Goal: Transaction & Acquisition: Purchase product/service

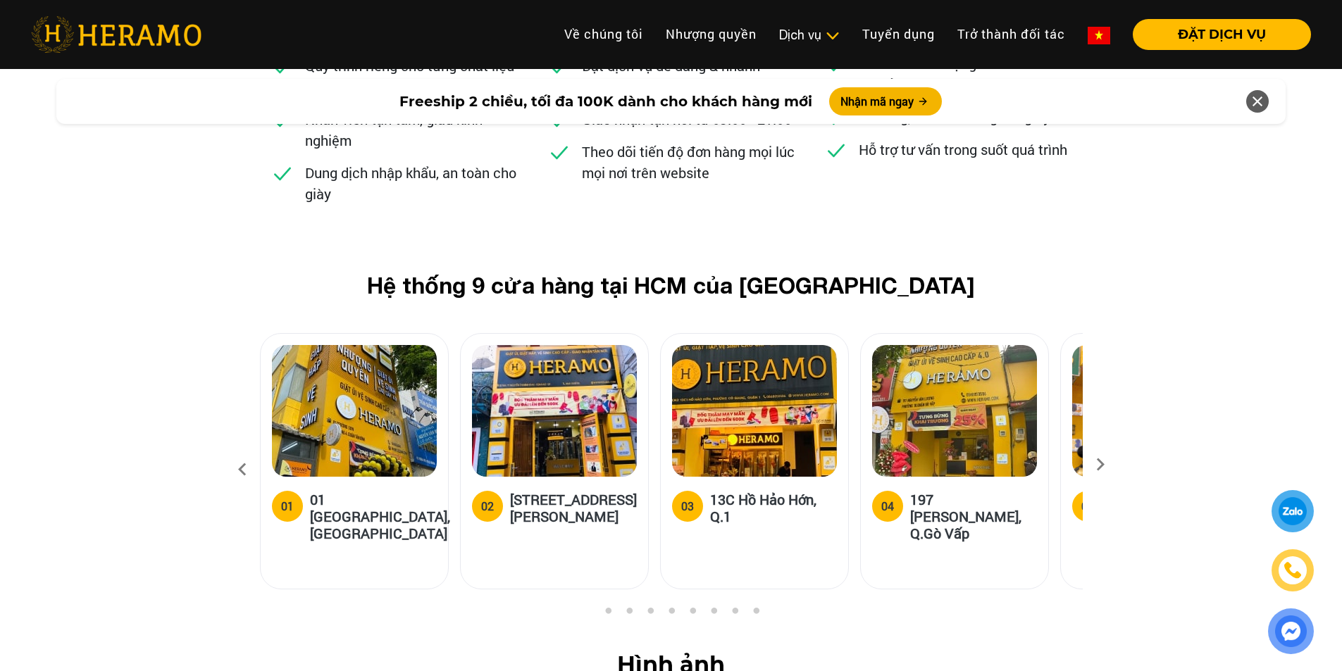
scroll to position [5397, 0]
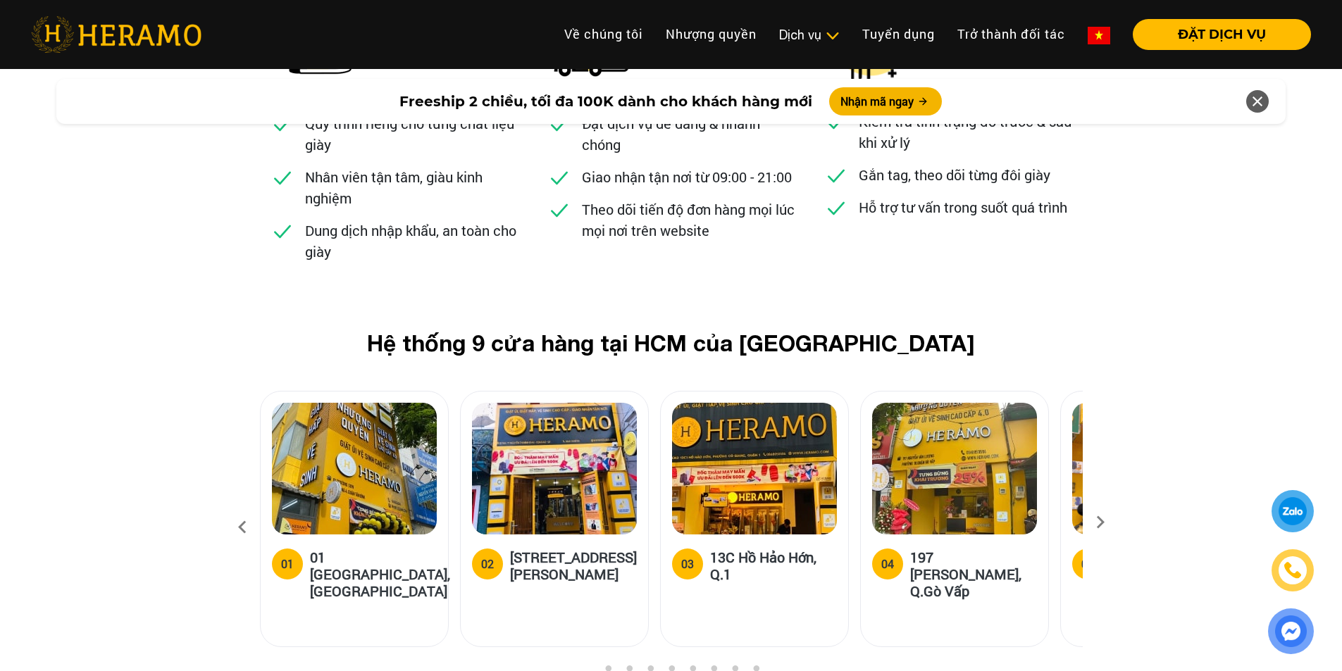
click at [1100, 523] on icon at bounding box center [1100, 527] width 25 height 9
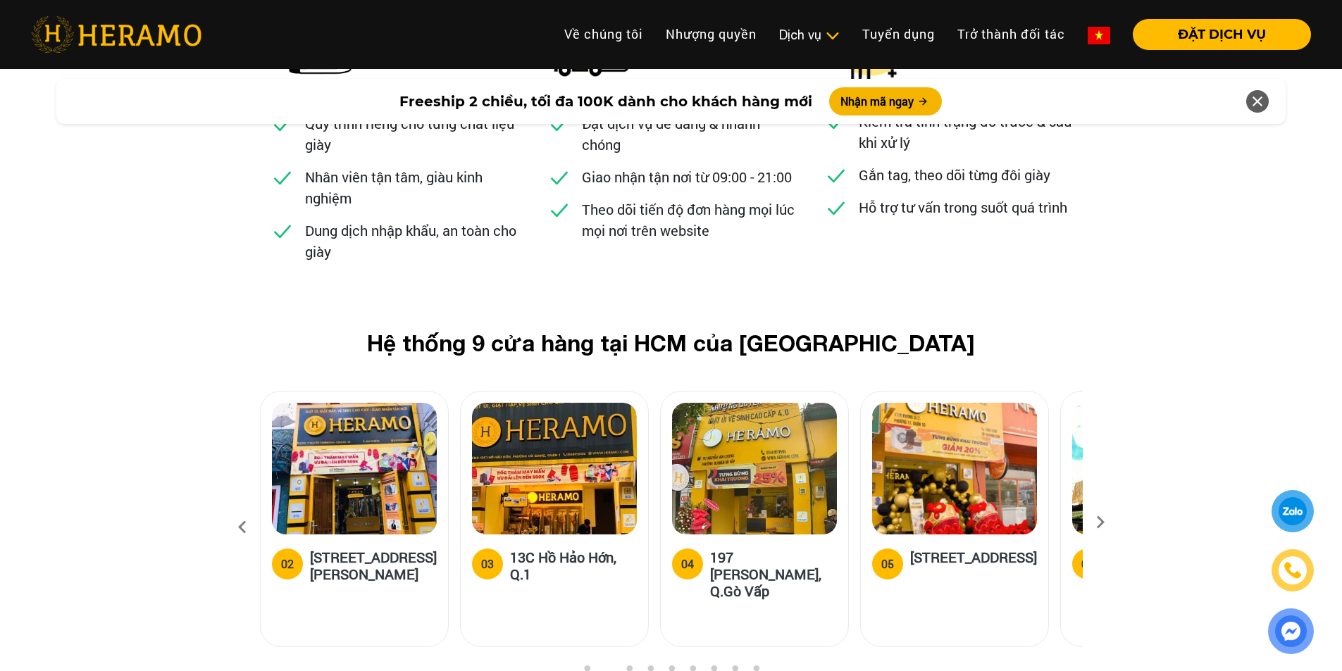
click at [241, 509] on icon at bounding box center [242, 528] width 25 height 38
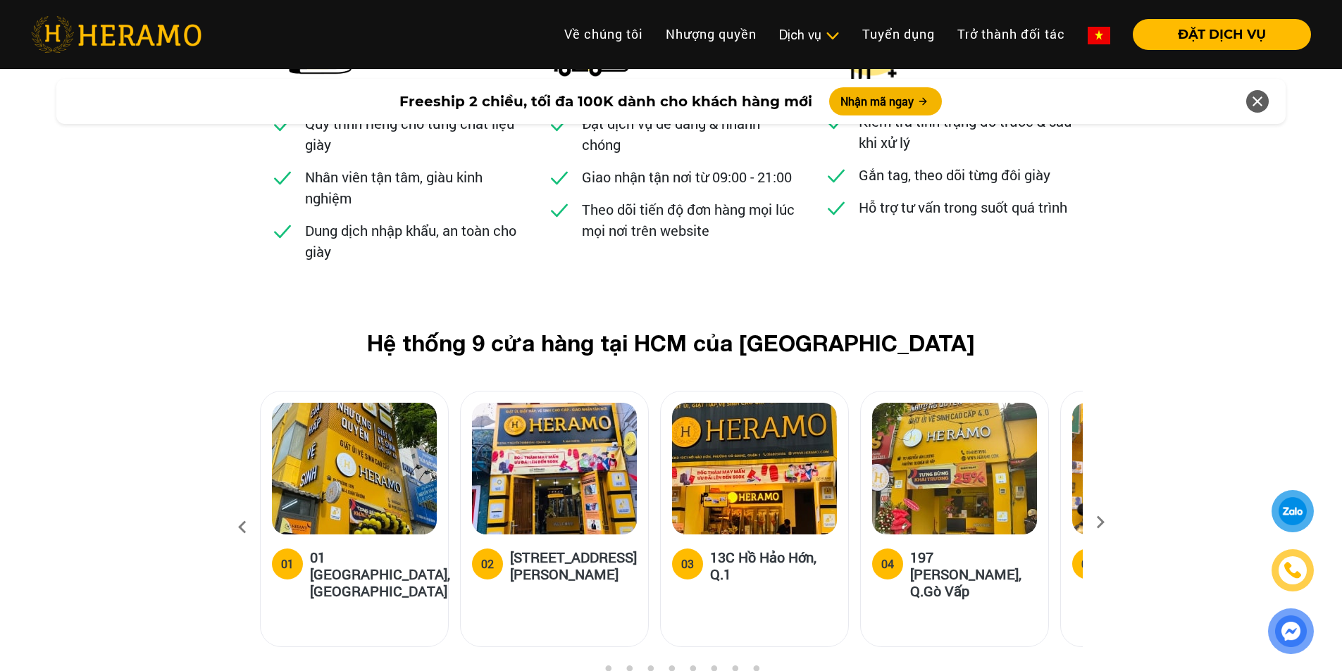
click at [241, 509] on icon at bounding box center [242, 528] width 25 height 38
click at [354, 549] on h5 "01 [GEOGRAPHIC_DATA], [GEOGRAPHIC_DATA]" at bounding box center [380, 574] width 140 height 51
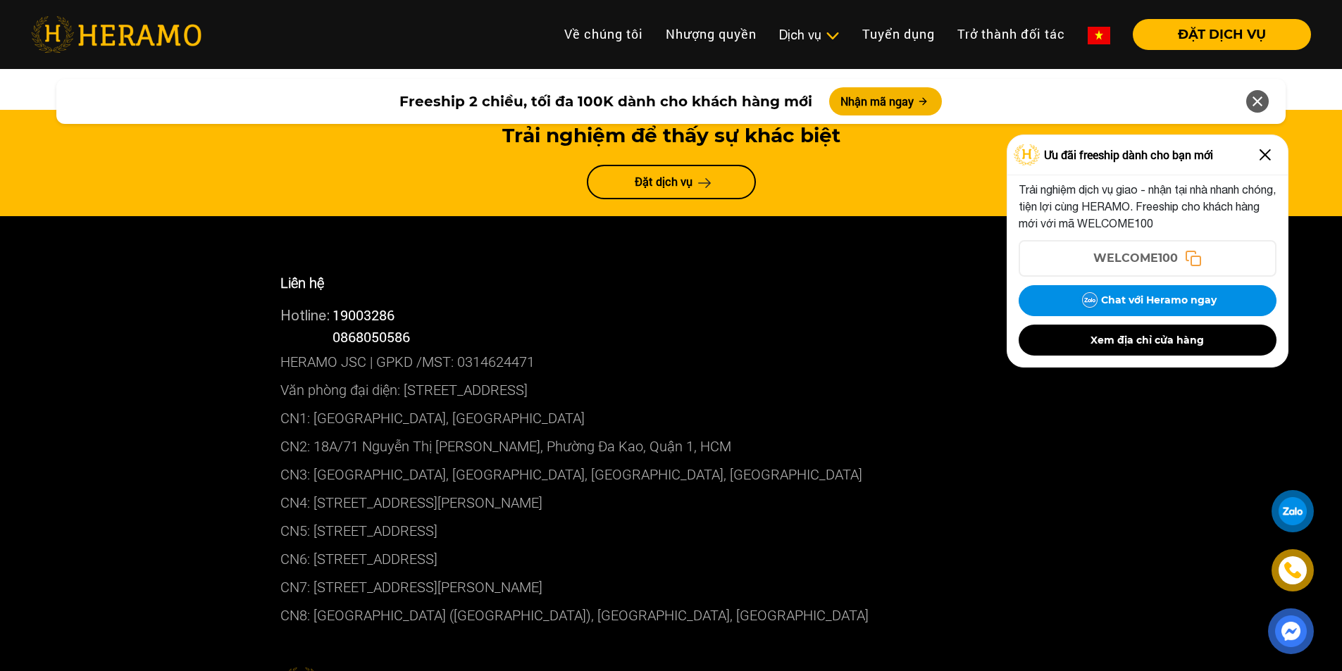
scroll to position [7791, 0]
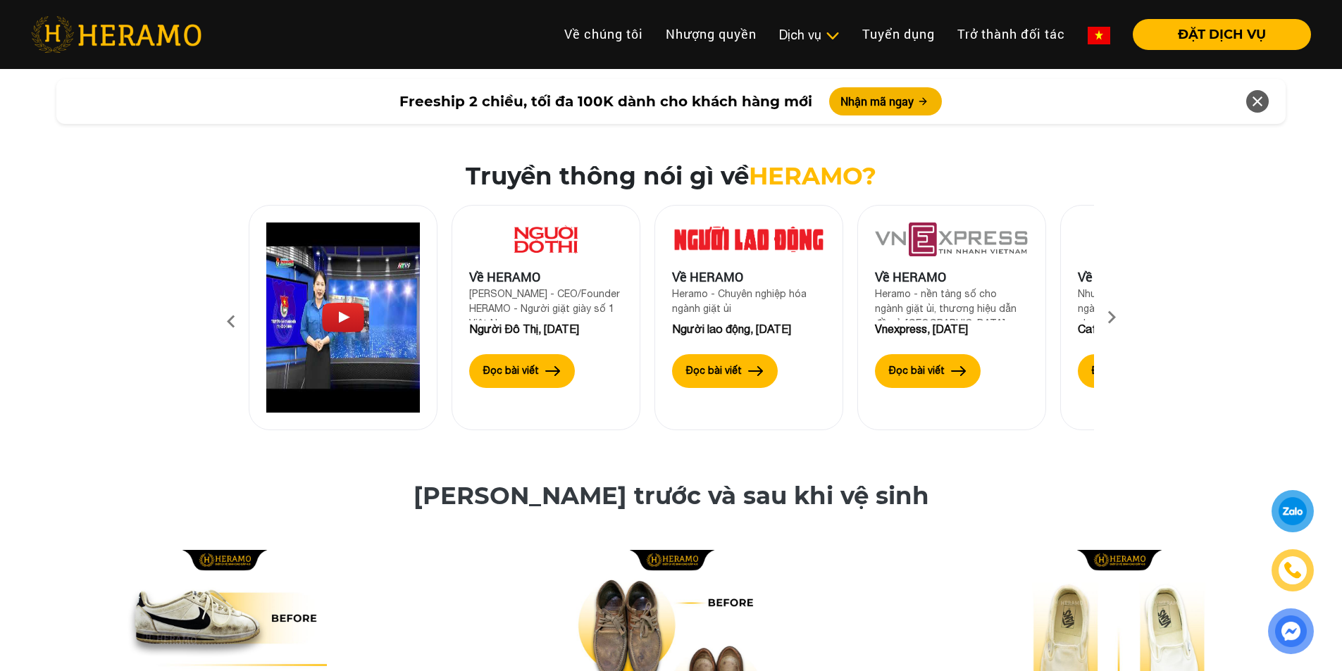
scroll to position [4649, 0]
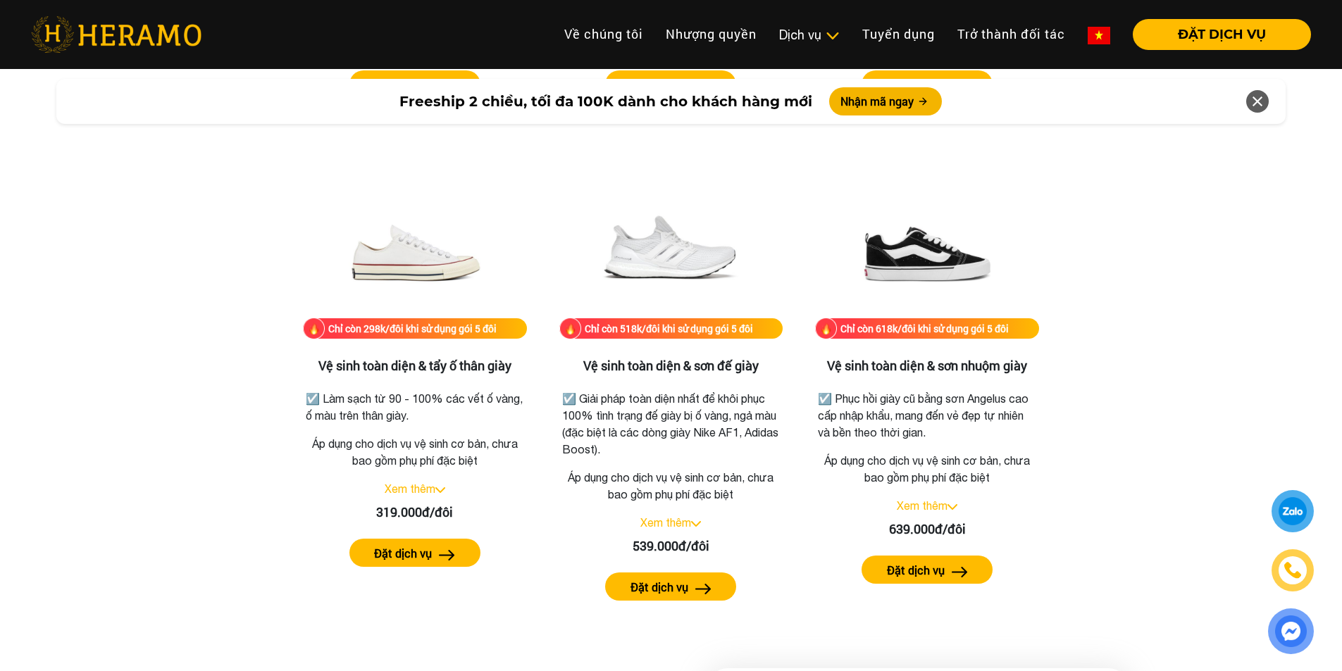
scroll to position [3381, 0]
